Goal: Register for event/course

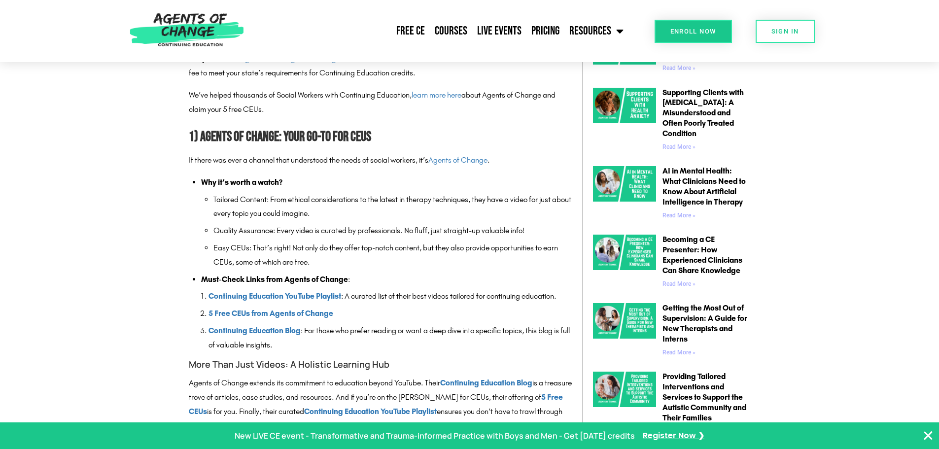
scroll to position [641, 0]
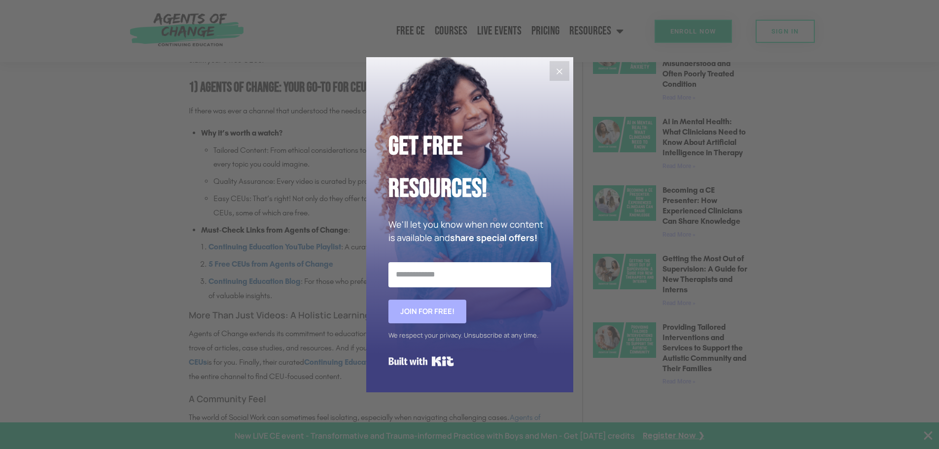
click at [564, 67] on icon "Close" at bounding box center [560, 72] width 12 height 12
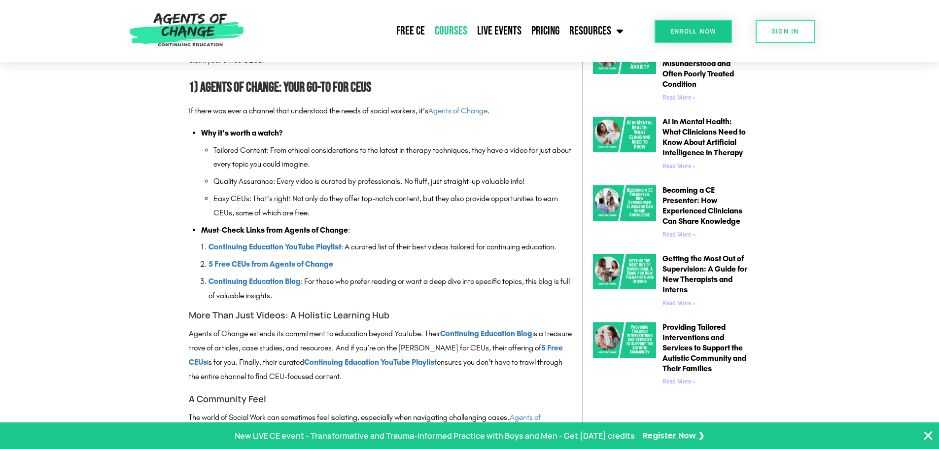
click at [447, 31] on link "Courses" at bounding box center [451, 31] width 42 height 25
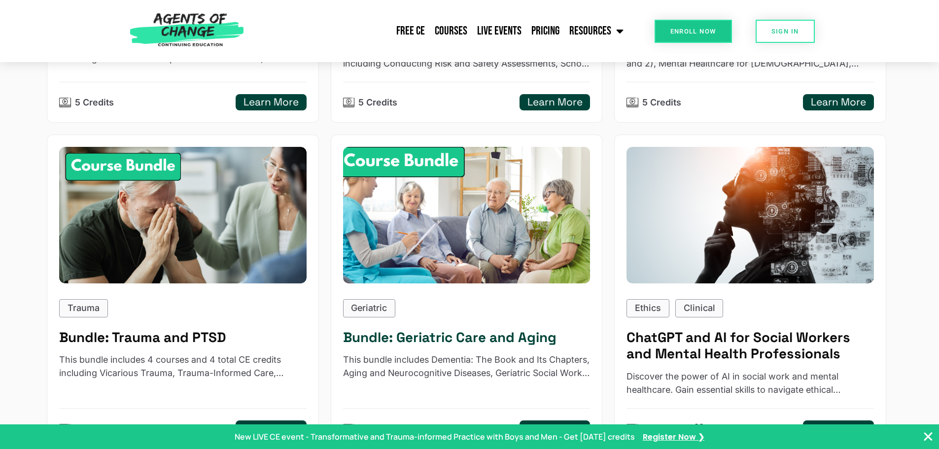
scroll to position [1085, 0]
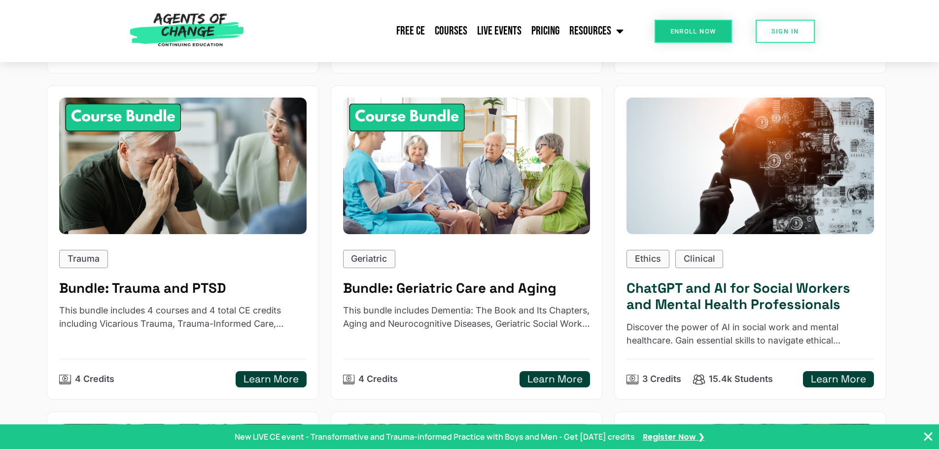
click at [827, 382] on h5 "Learn More" at bounding box center [838, 379] width 55 height 12
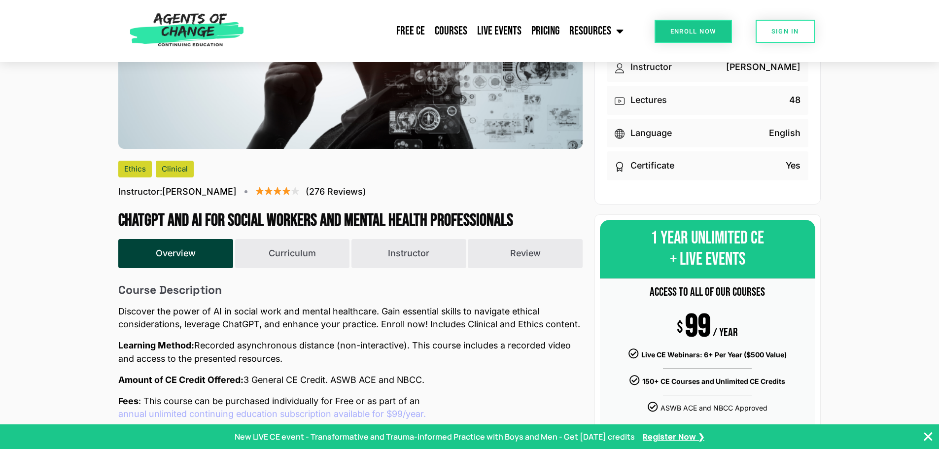
scroll to position [247, 0]
